Goal: Information Seeking & Learning: Learn about a topic

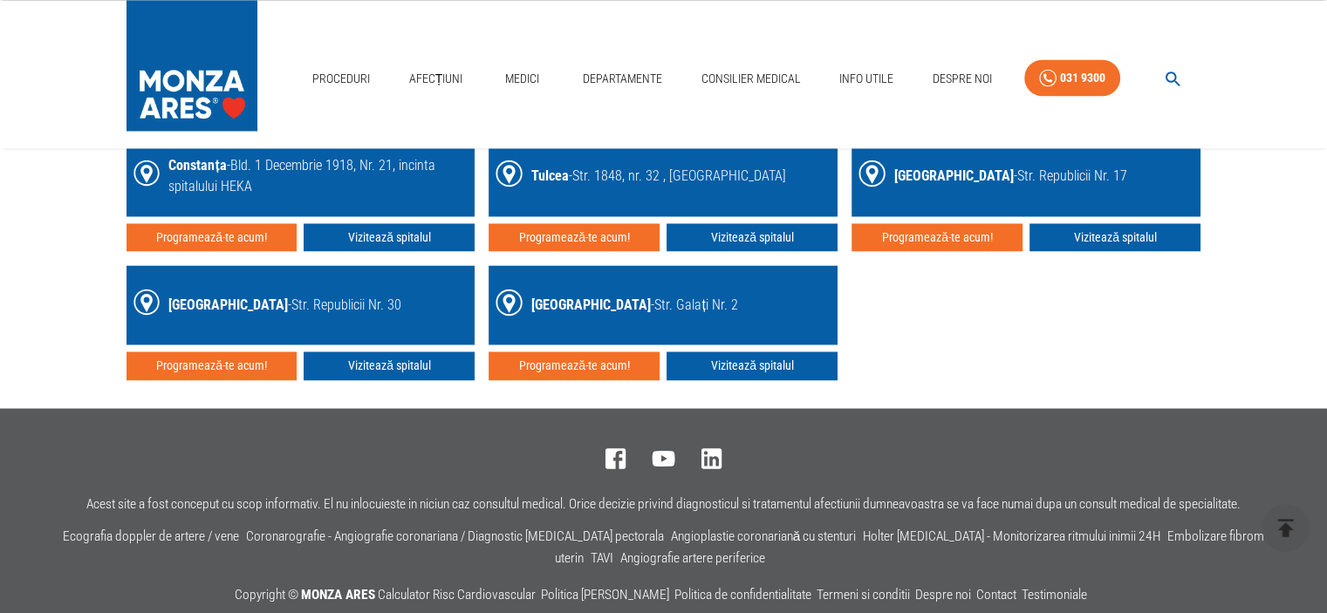
scroll to position [2896, 0]
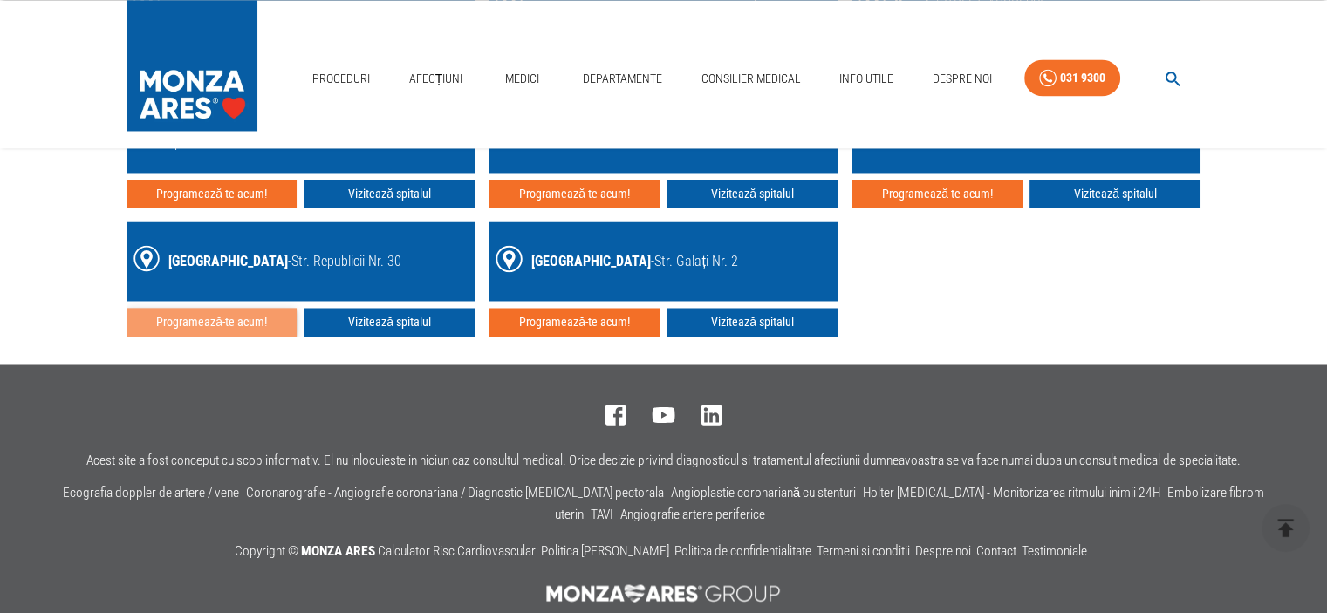
click at [217, 318] on button "Programează-te acum!" at bounding box center [211, 322] width 171 height 29
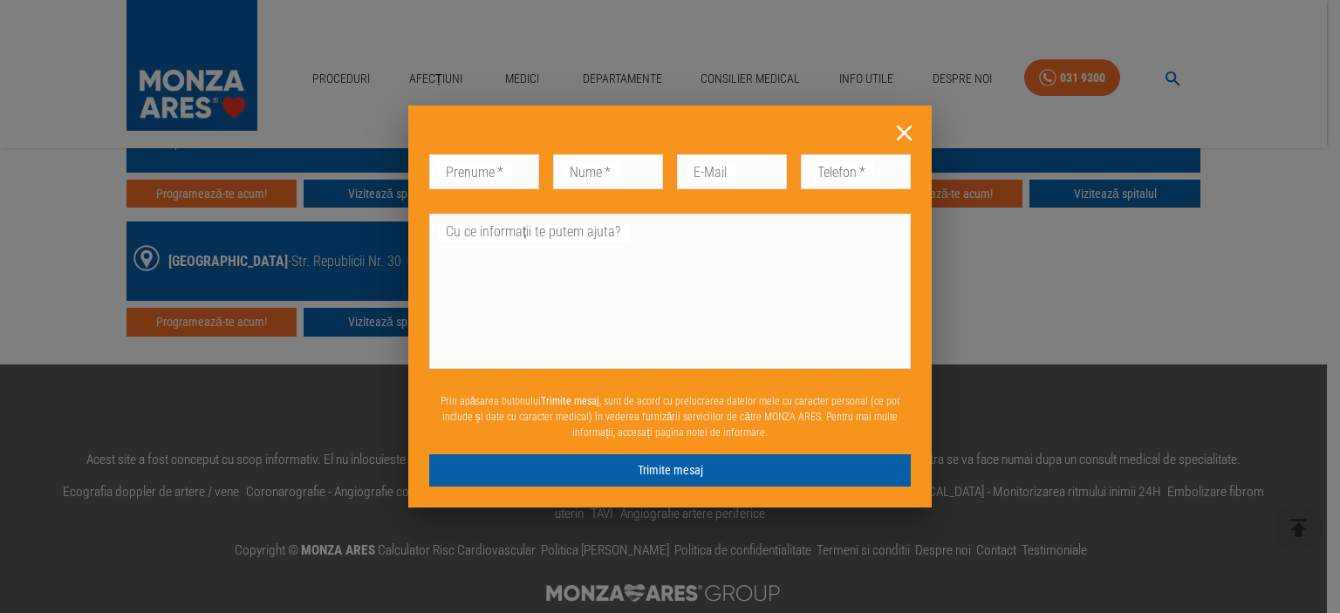
click at [907, 132] on icon at bounding box center [904, 133] width 27 height 27
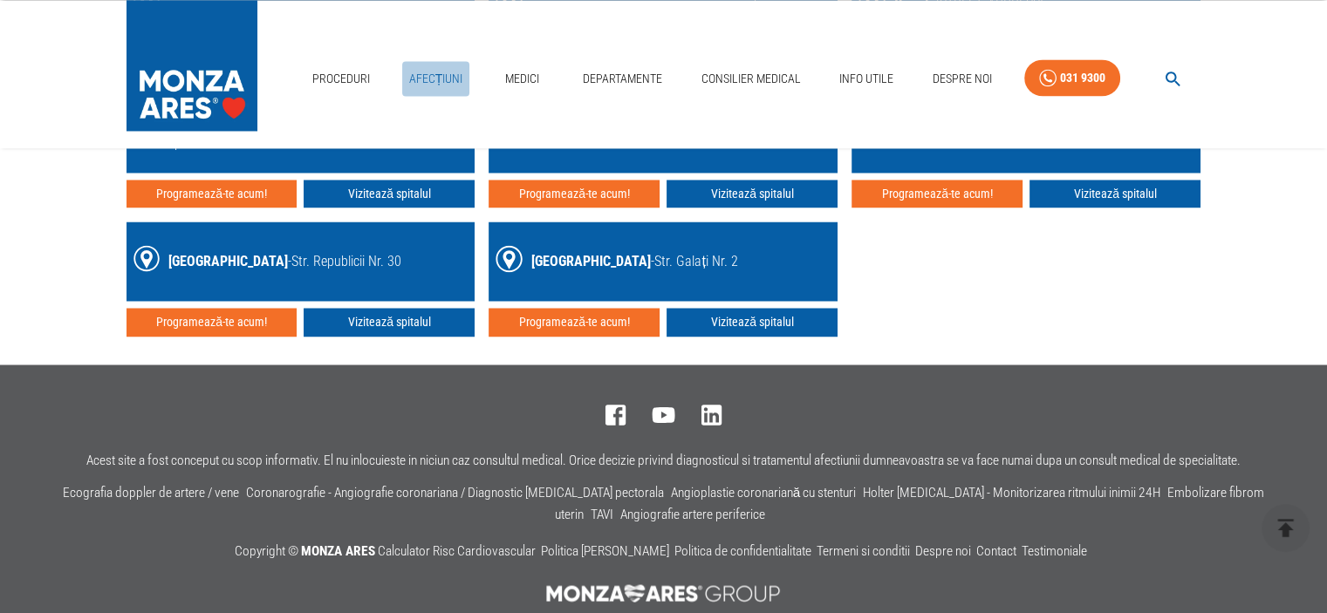
click at [432, 74] on link "Afecțiuni" at bounding box center [436, 79] width 68 height 36
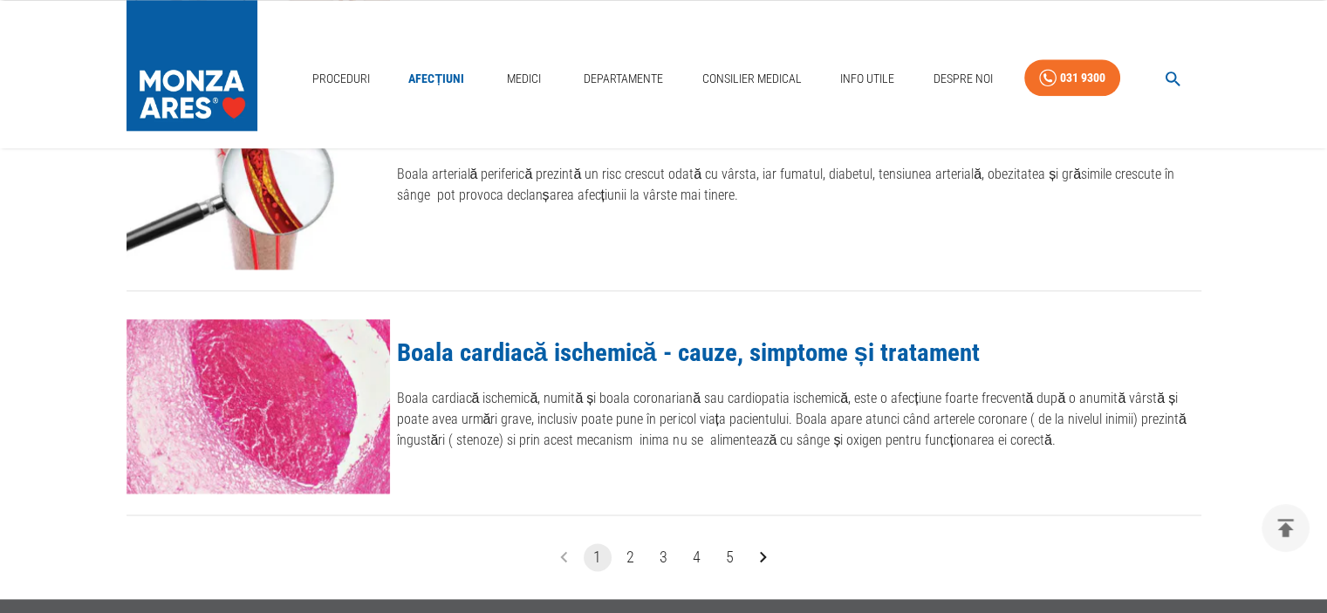
scroll to position [2024, 0]
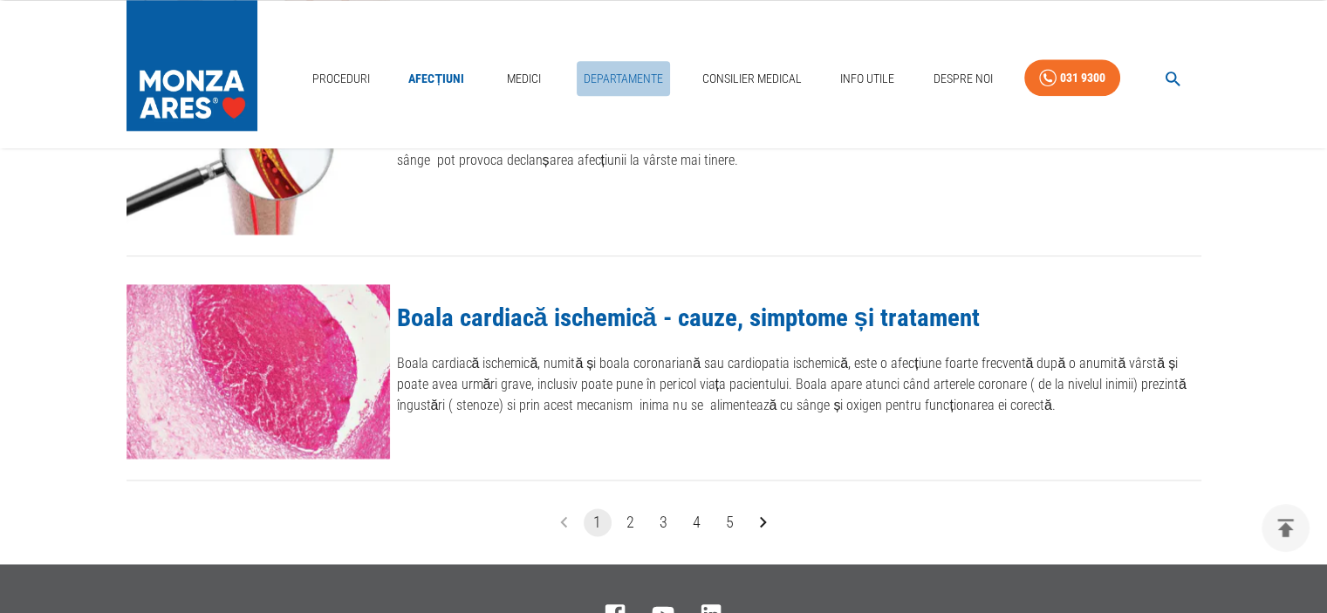
click at [612, 75] on link "Departamente" at bounding box center [623, 79] width 93 height 36
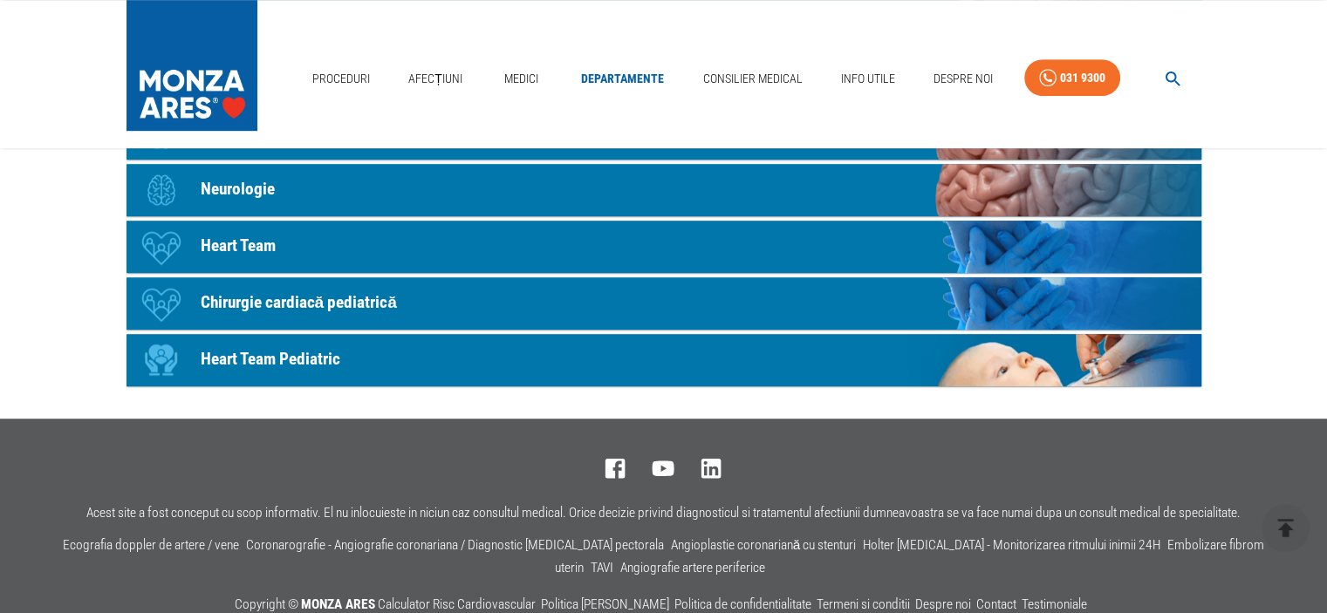
scroll to position [1040, 0]
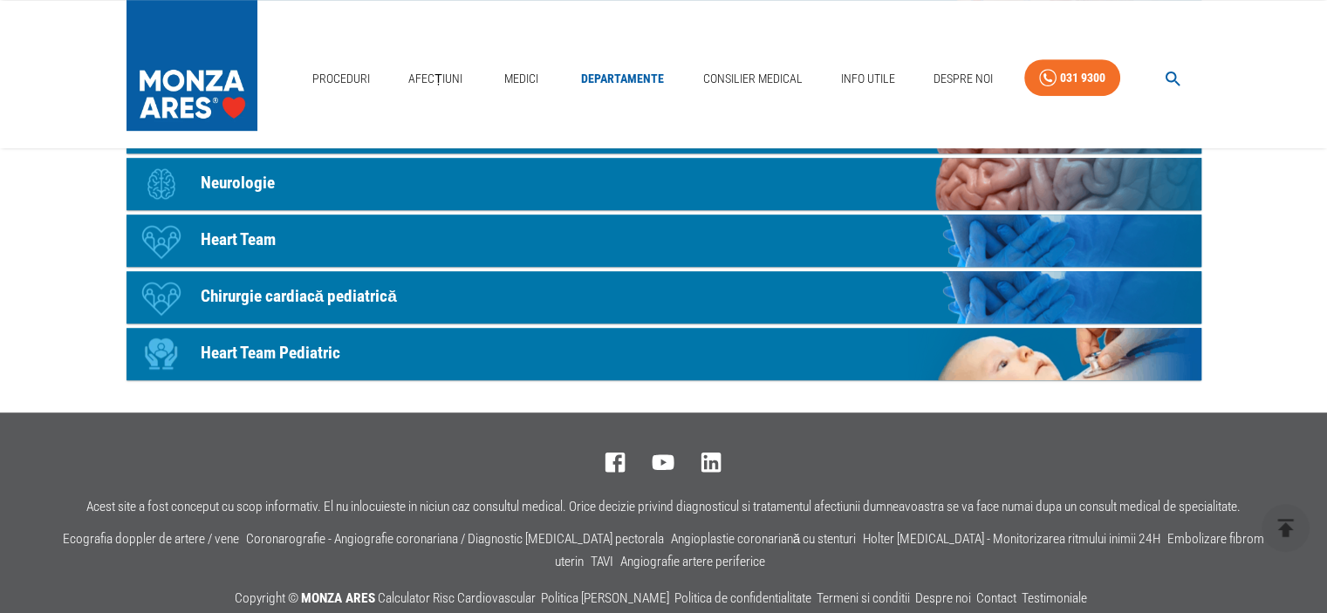
scroll to position [2024, 0]
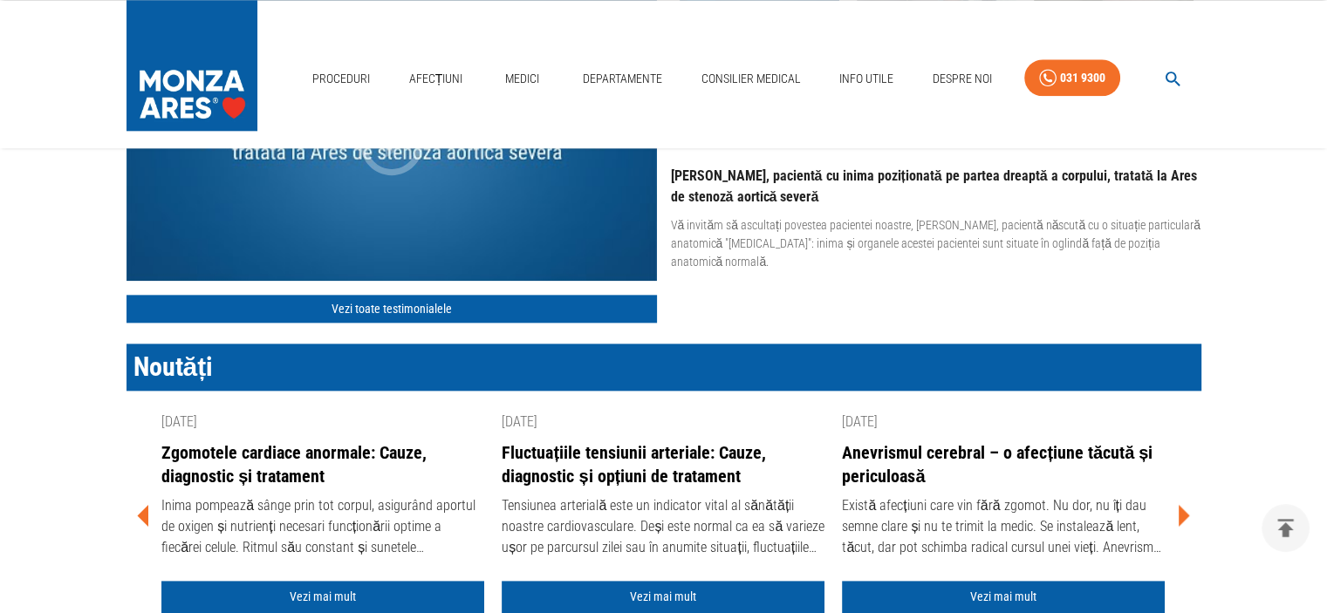
scroll to position [2896, 0]
